Goal: Communication & Community: Answer question/provide support

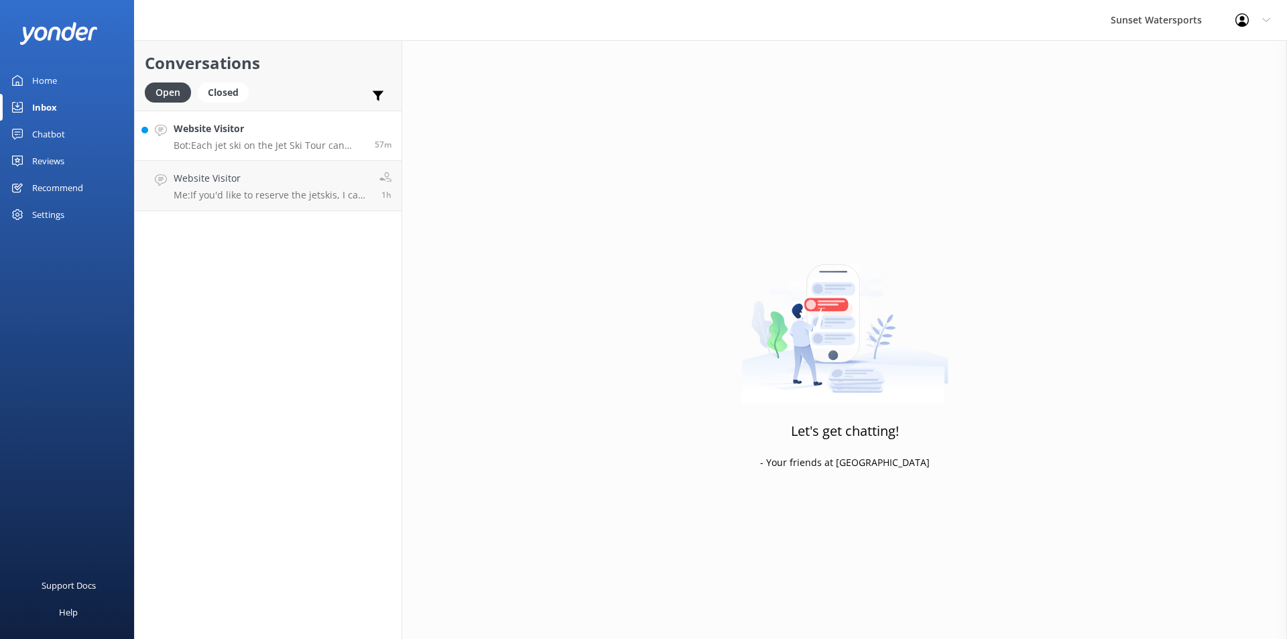
click at [271, 143] on p "Bot: Each jet ski on the Jet Ski Tour can carry up to 2 riders. A child aged [D…" at bounding box center [269, 145] width 191 height 12
